Goal: Find specific page/section: Find specific page/section

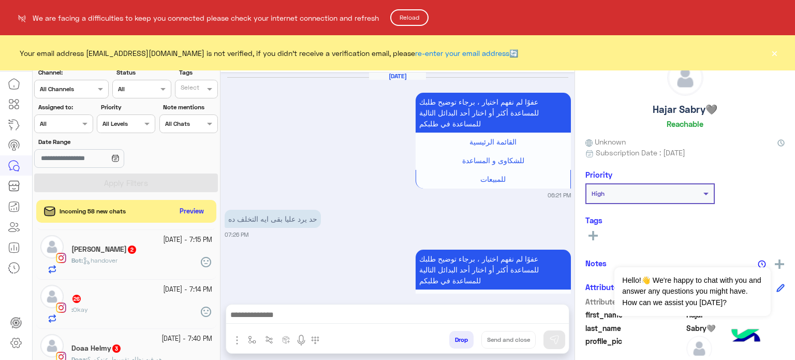
scroll to position [1279, 0]
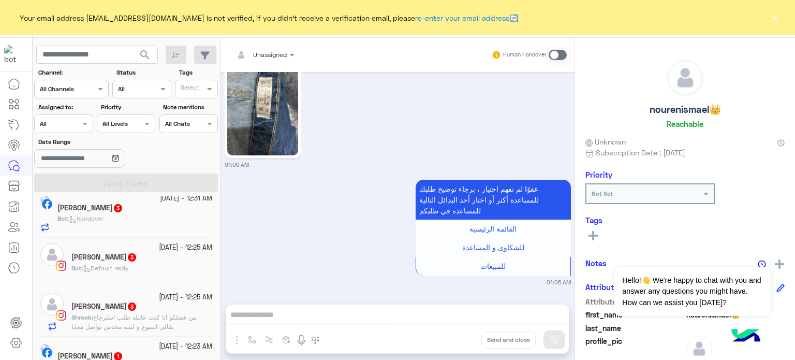
scroll to position [663, 0]
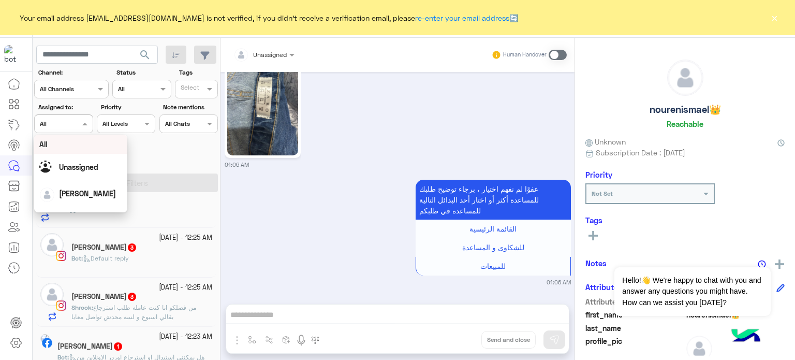
click at [67, 124] on div at bounding box center [63, 123] width 57 height 10
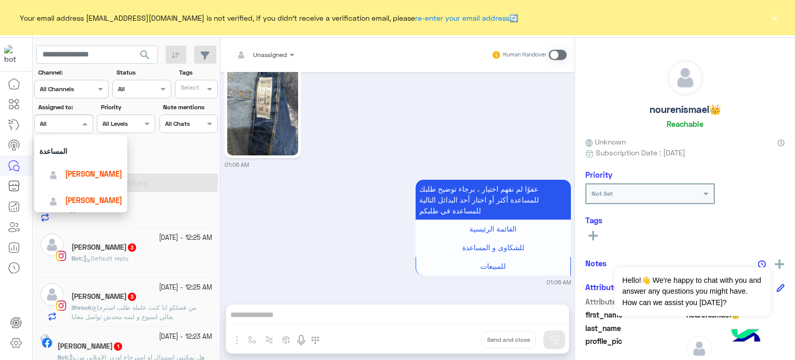
scroll to position [70, 0]
click at [91, 161] on div "lobna Mounir" at bounding box center [84, 169] width 77 height 18
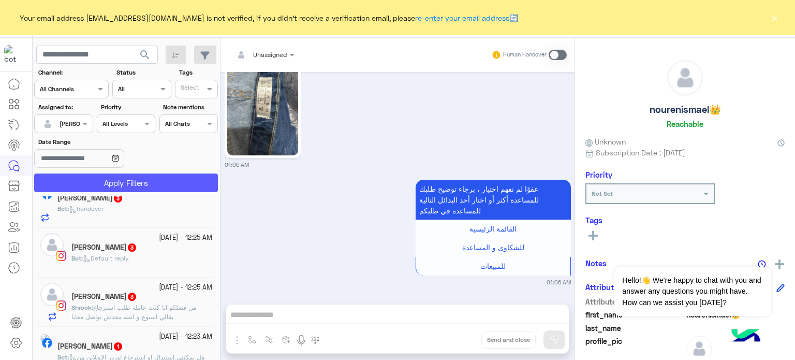
click at [154, 186] on button "Apply Filters" at bounding box center [126, 182] width 184 height 19
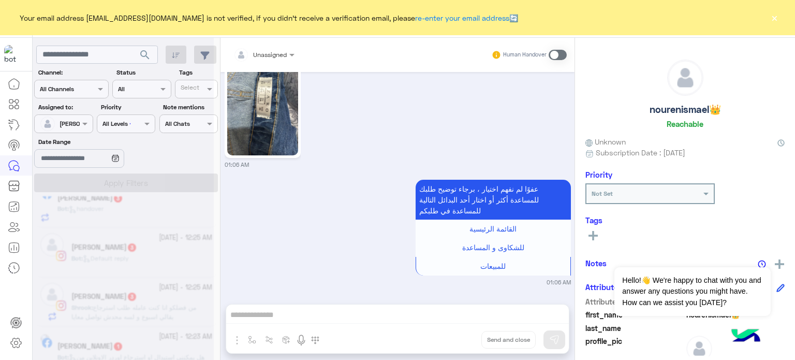
scroll to position [0, 0]
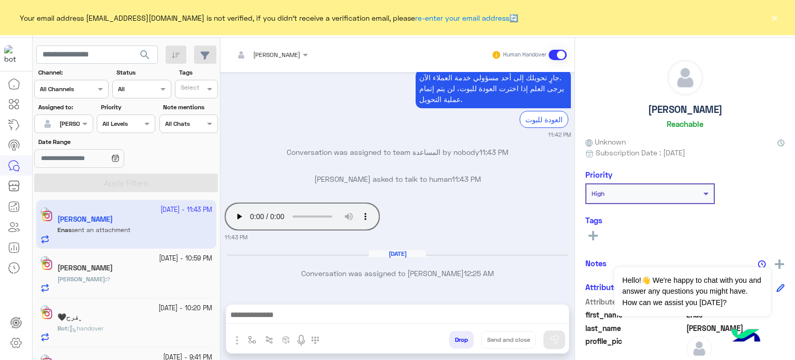
scroll to position [5, 0]
